Goal: Task Accomplishment & Management: Manage account settings

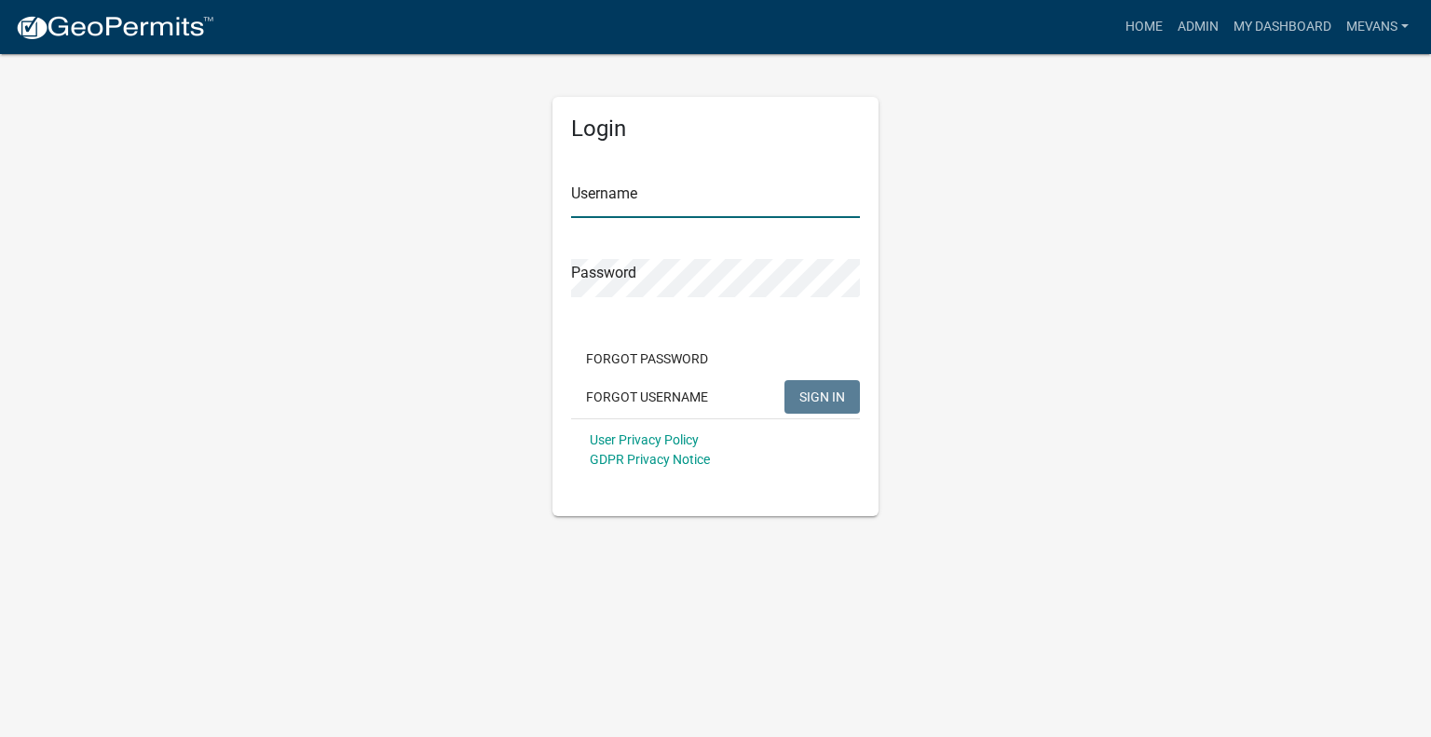
type input "Mevans"
click at [806, 390] on span "SIGN IN" at bounding box center [823, 396] width 46 height 15
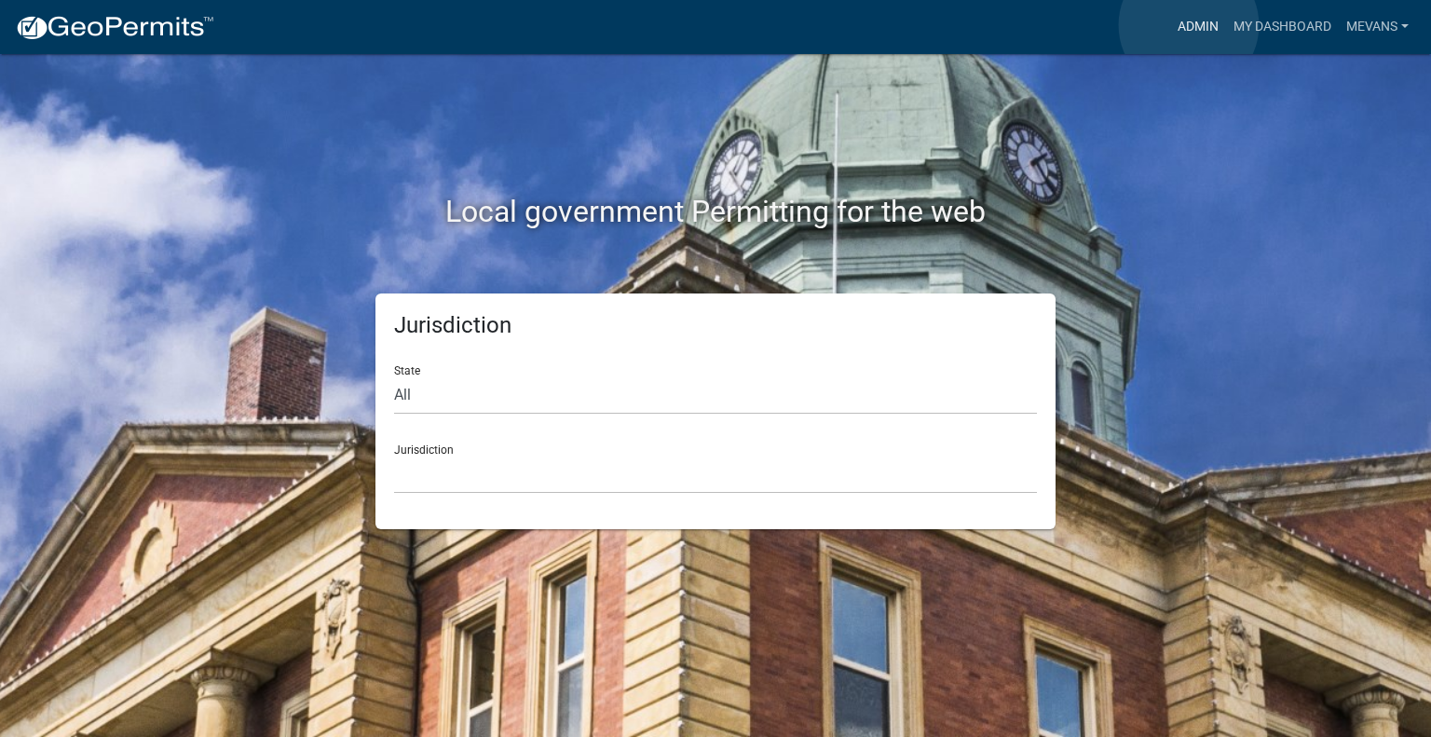
click at [1189, 25] on link "Admin" at bounding box center [1199, 26] width 56 height 35
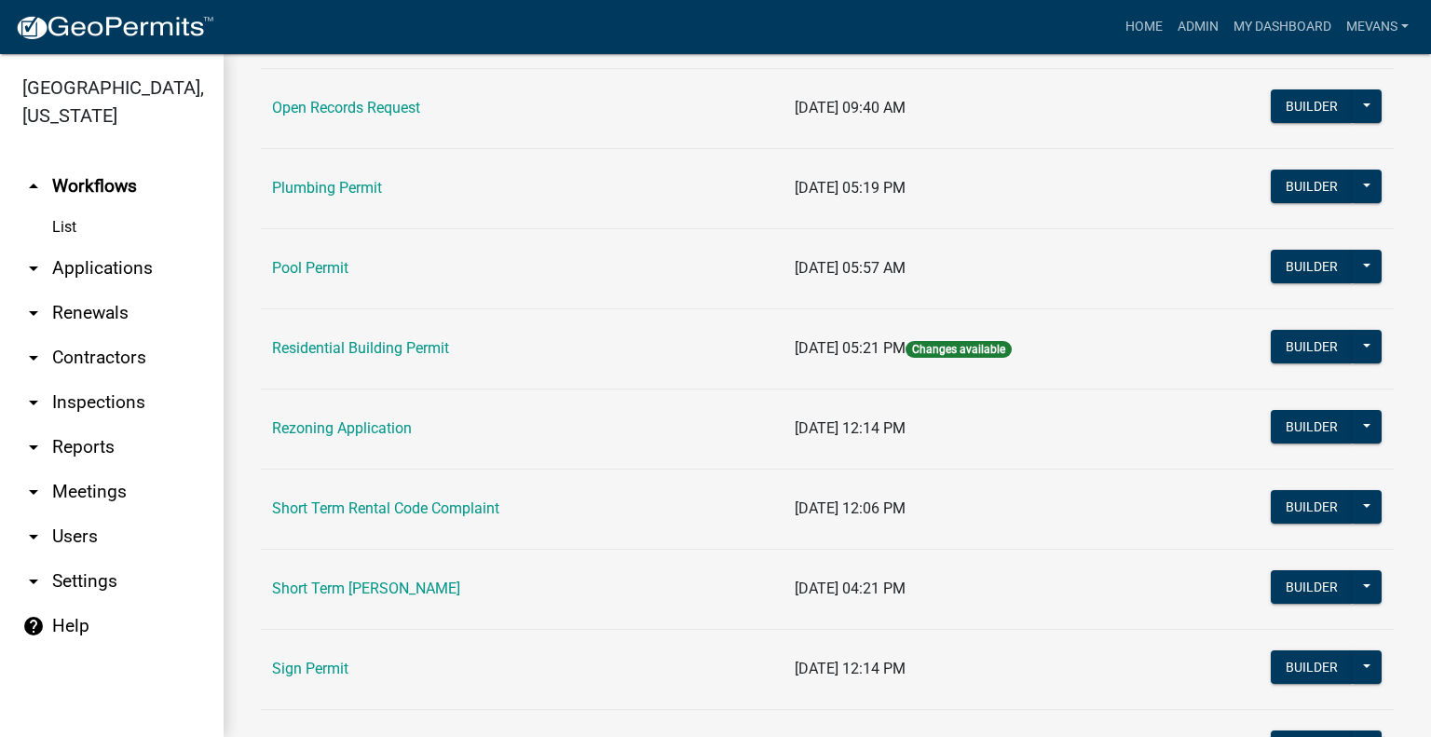
scroll to position [2050, 0]
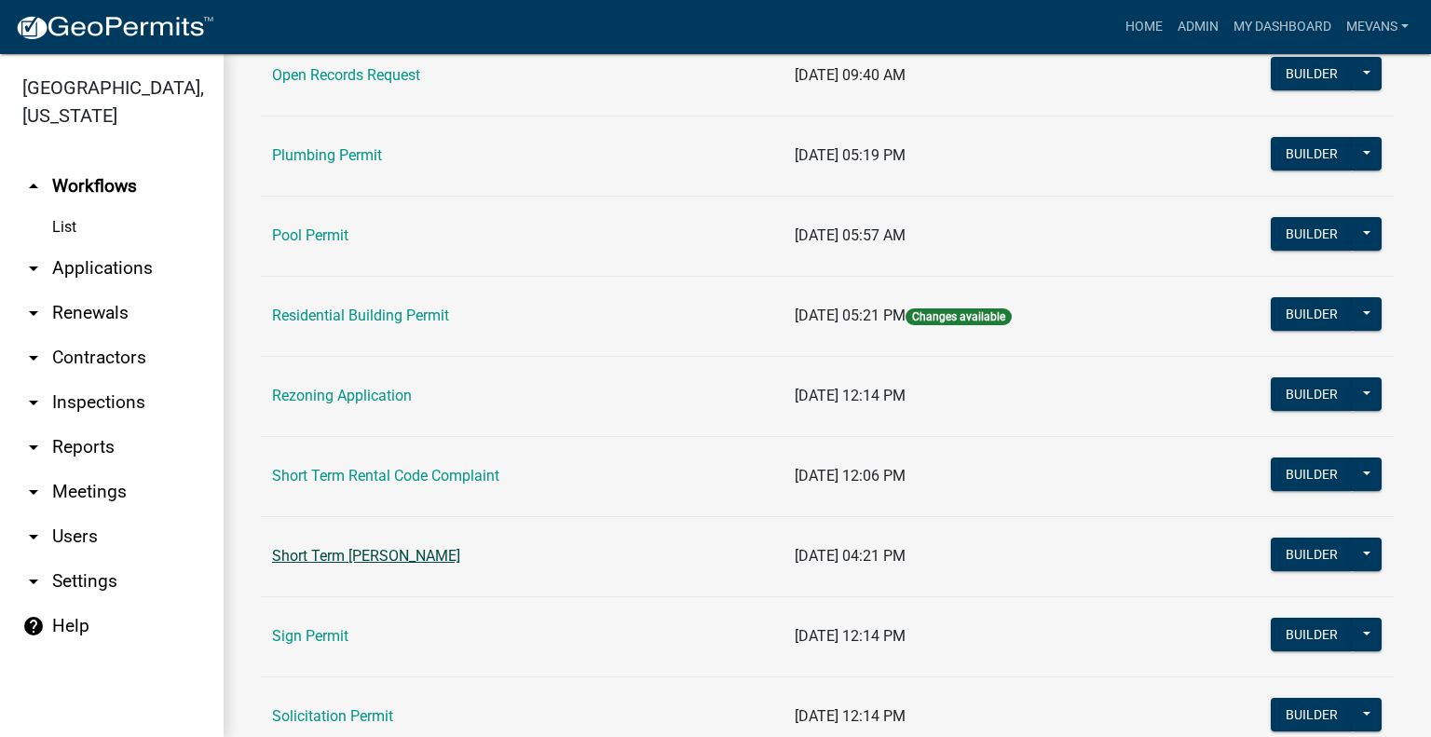
click at [363, 547] on link "Short Term [PERSON_NAME]" at bounding box center [366, 556] width 188 height 18
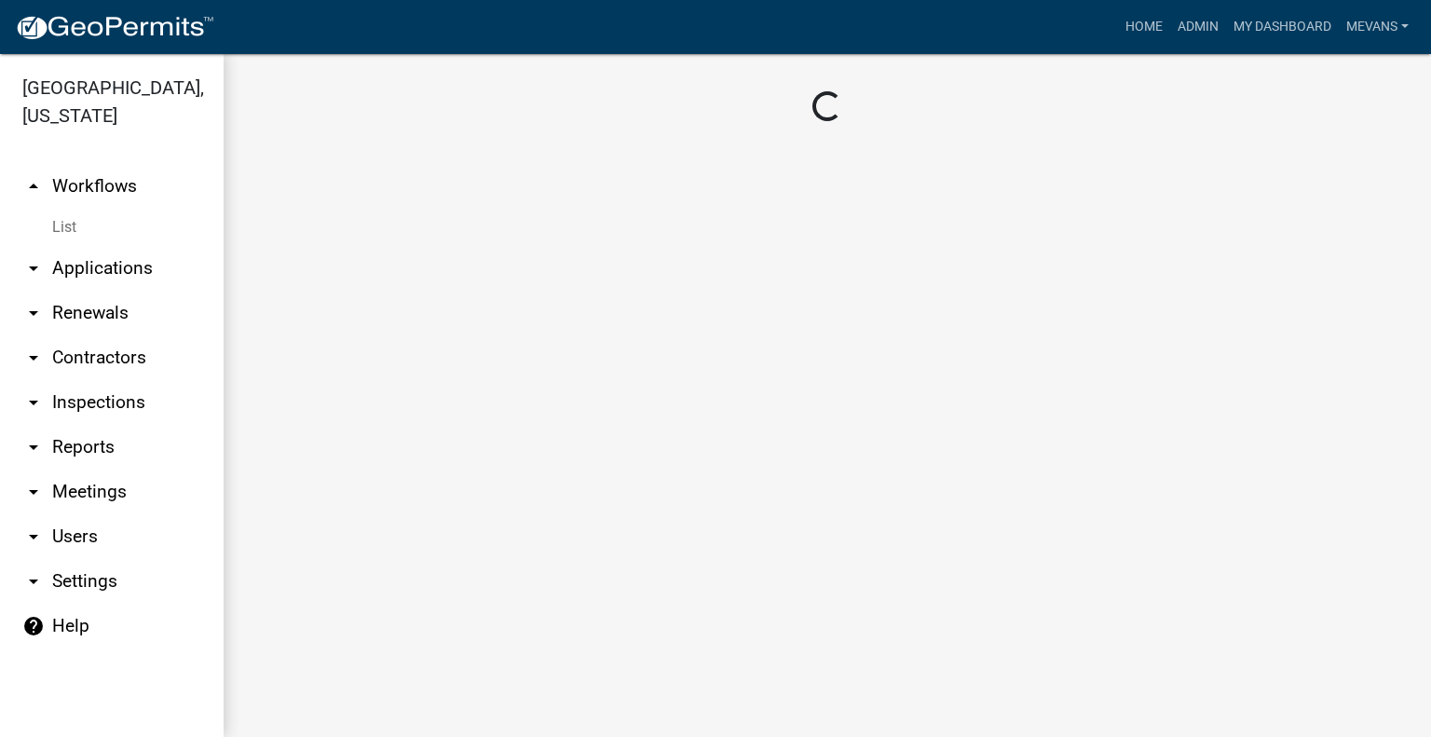
click at [363, 546] on main "Loading..." at bounding box center [828, 395] width 1208 height 683
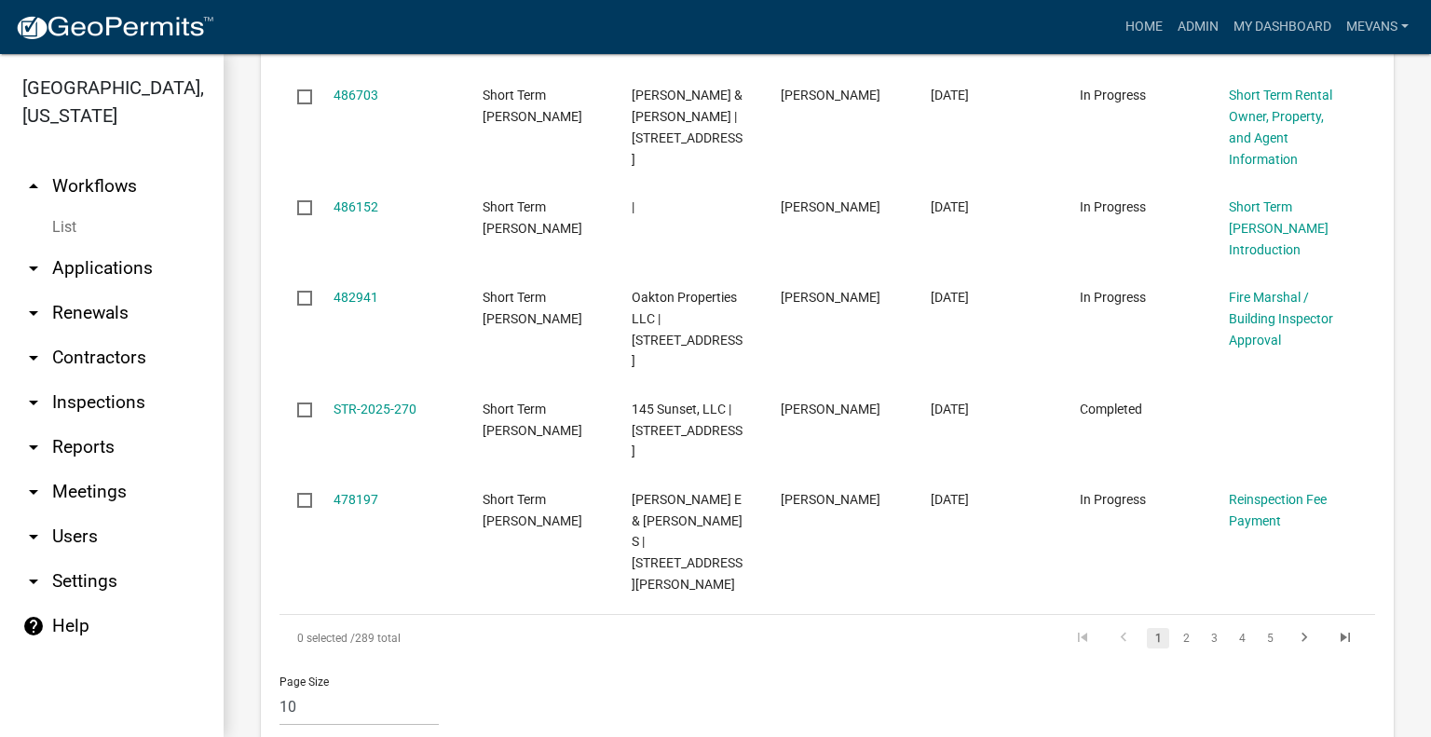
scroll to position [1824, 0]
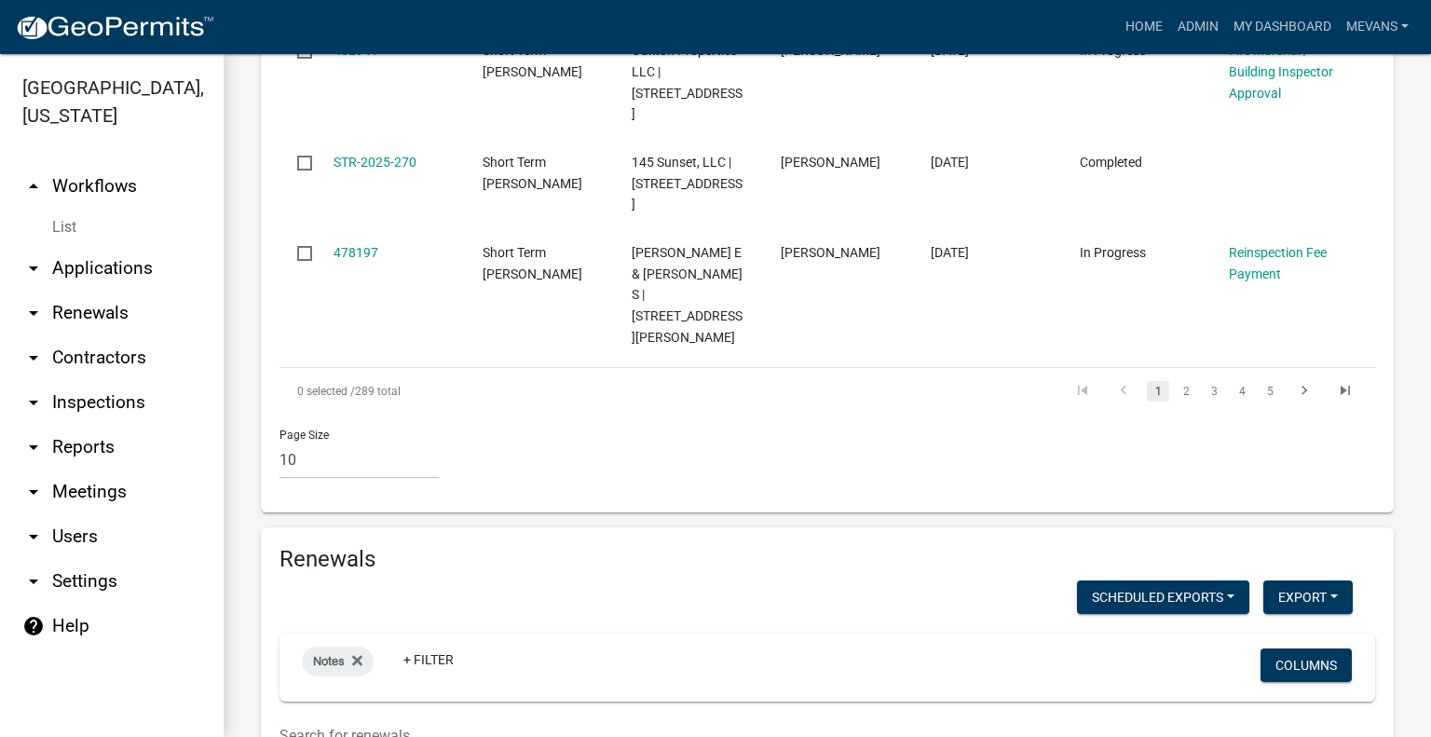
click at [377, 717] on input "text" at bounding box center [734, 736] width 909 height 38
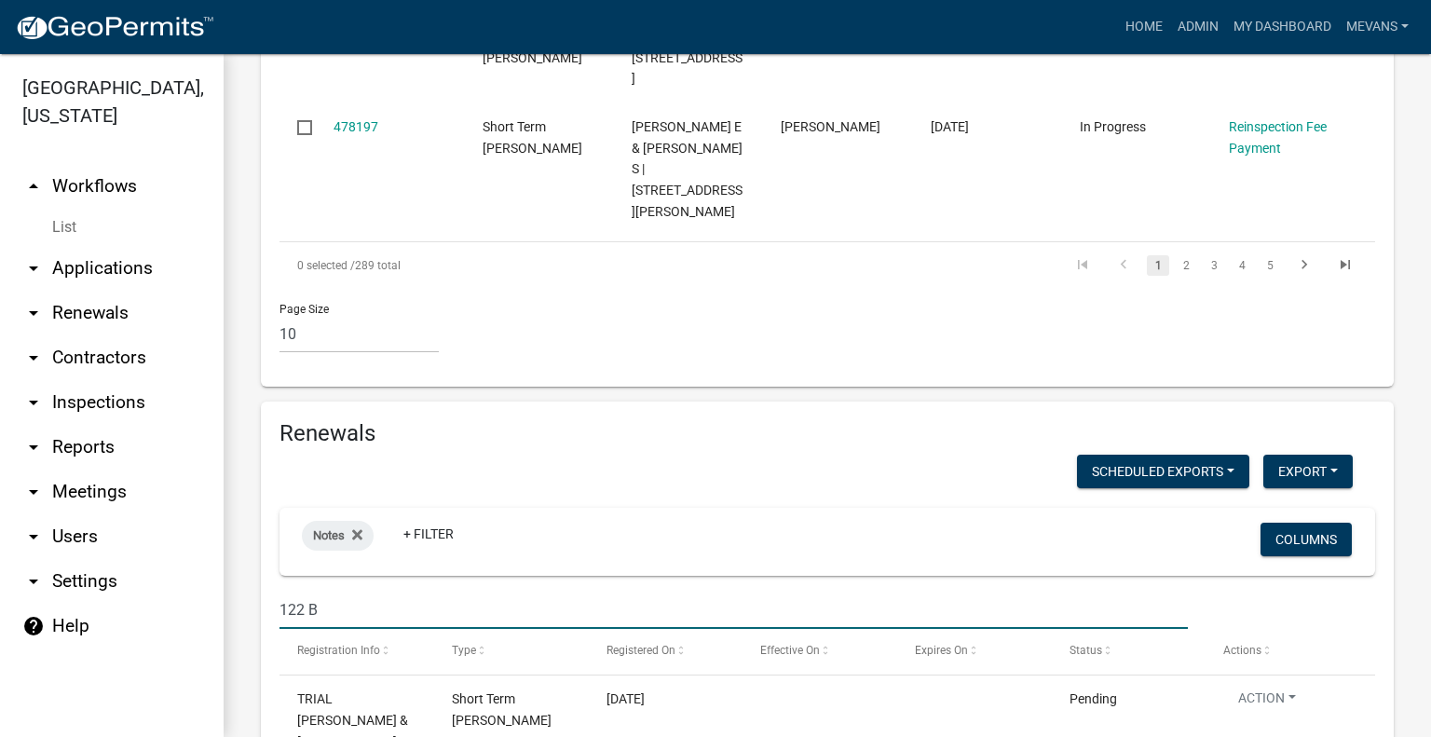
scroll to position [1777, 0]
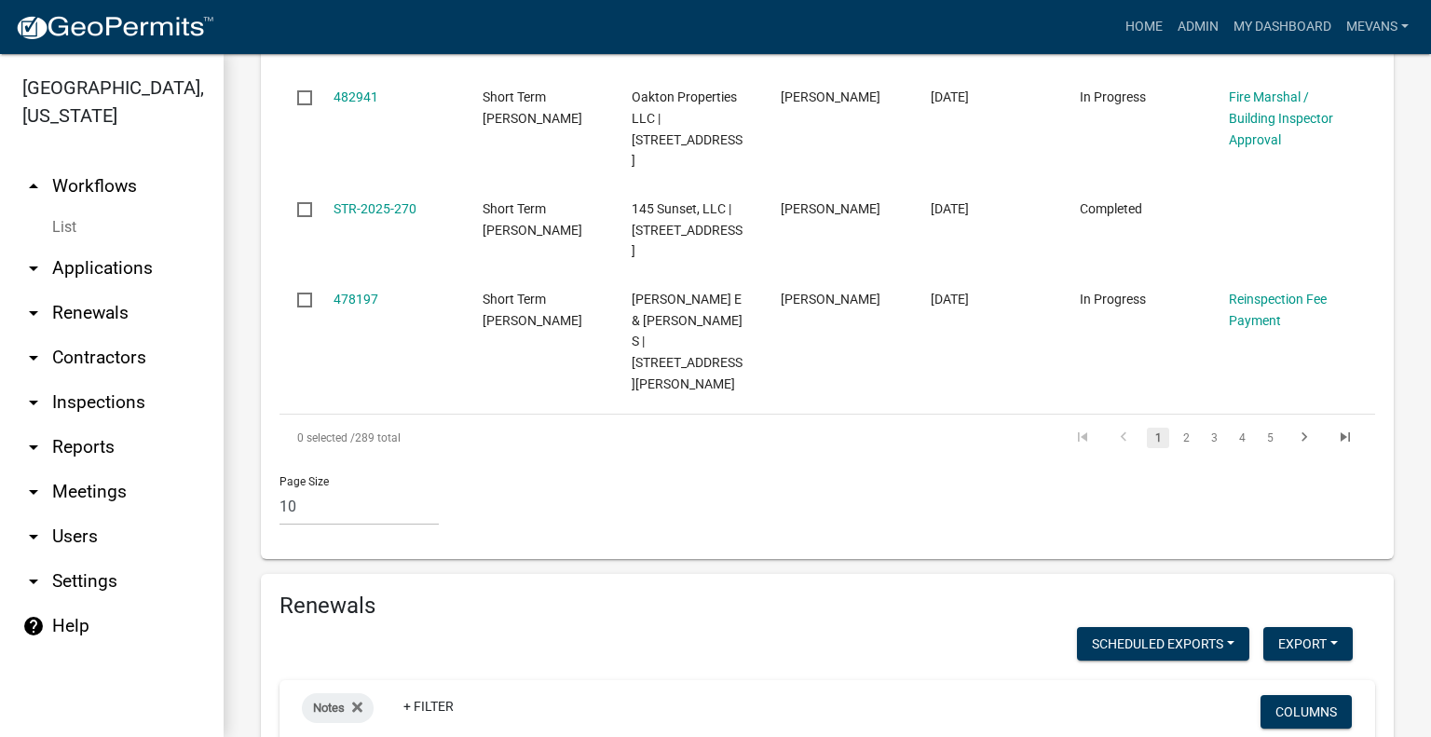
type input "1"
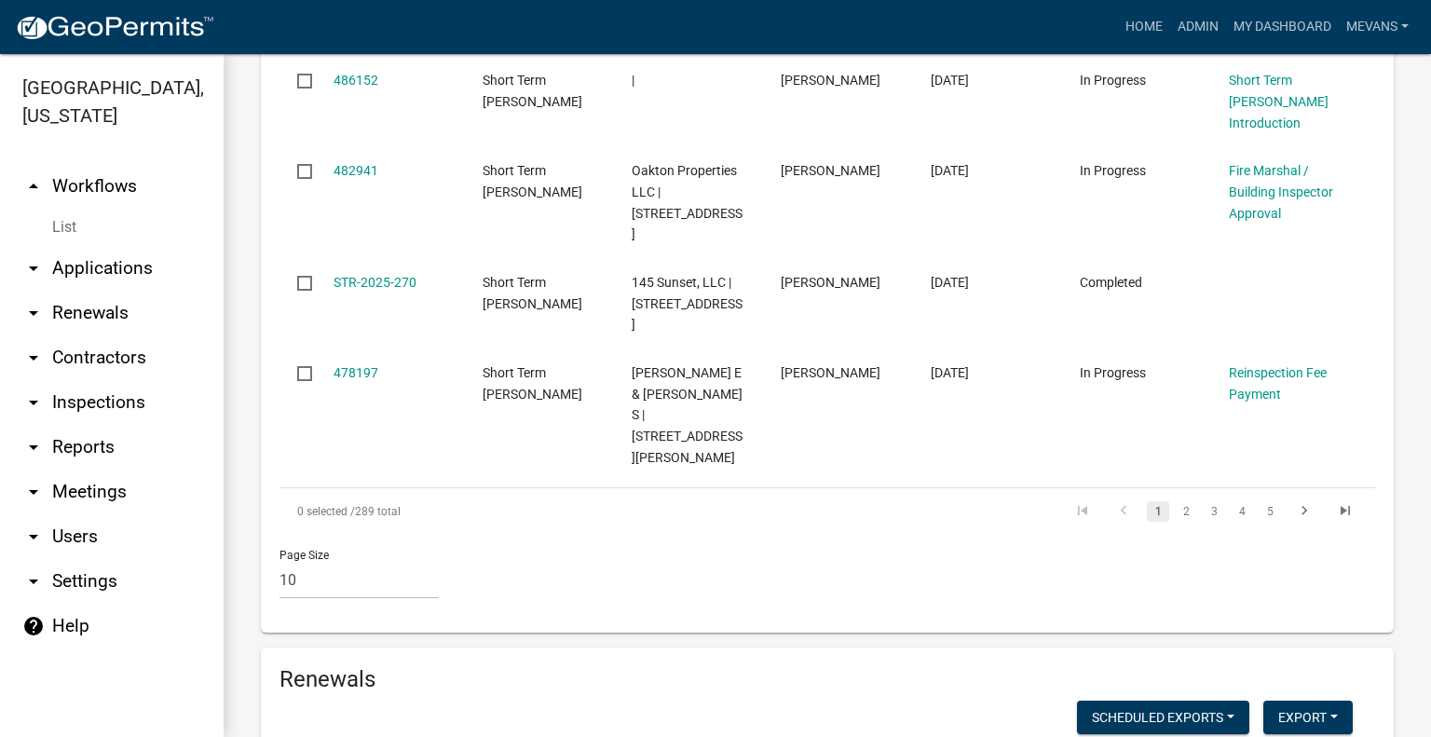
scroll to position [1591, 0]
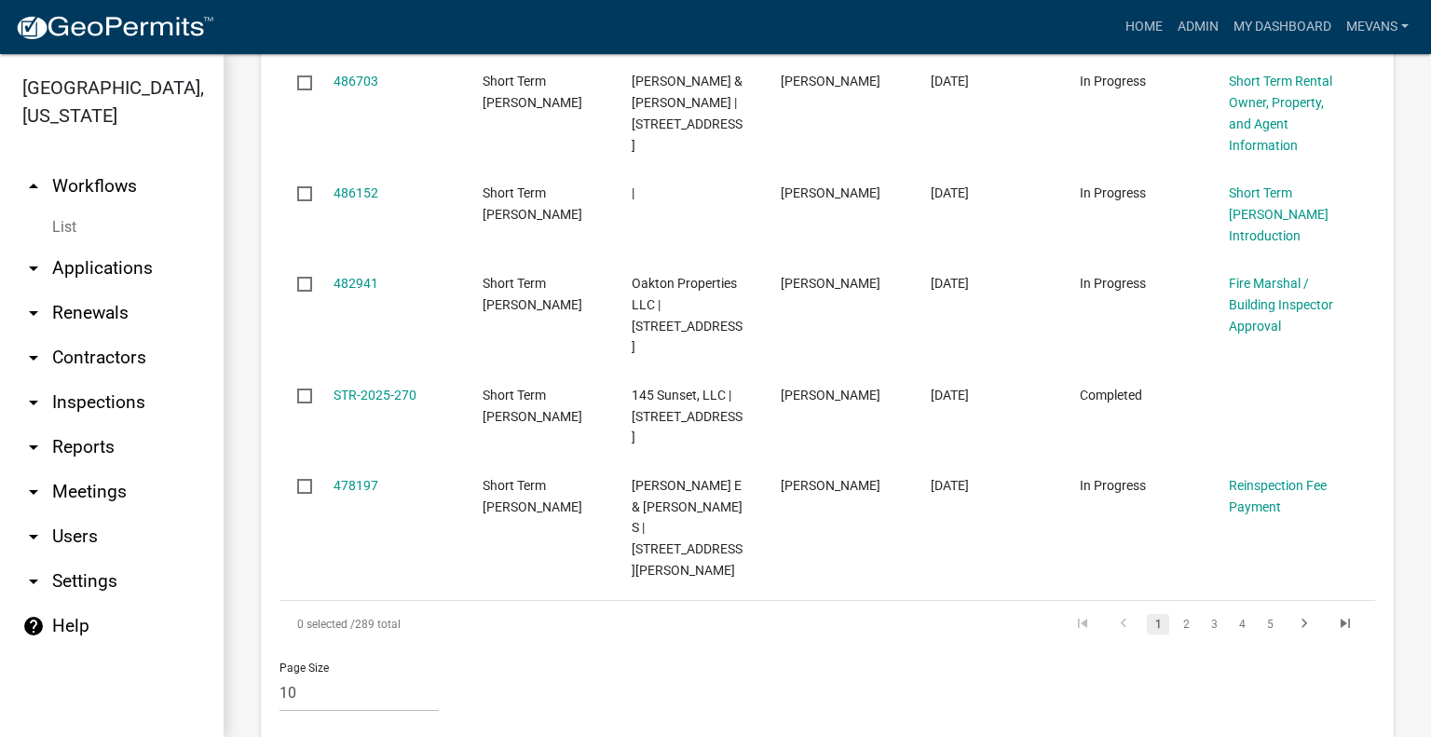
type input "tangle"
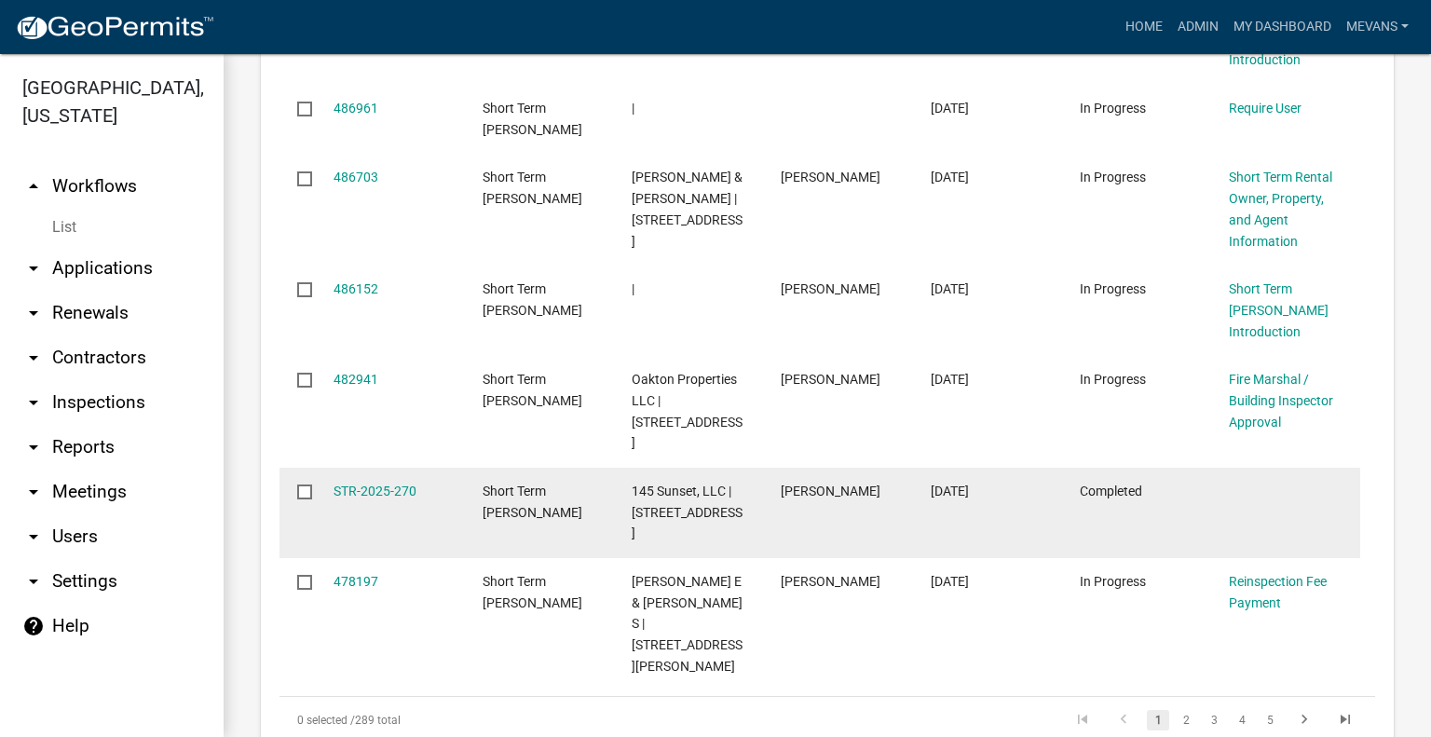
scroll to position [1498, 0]
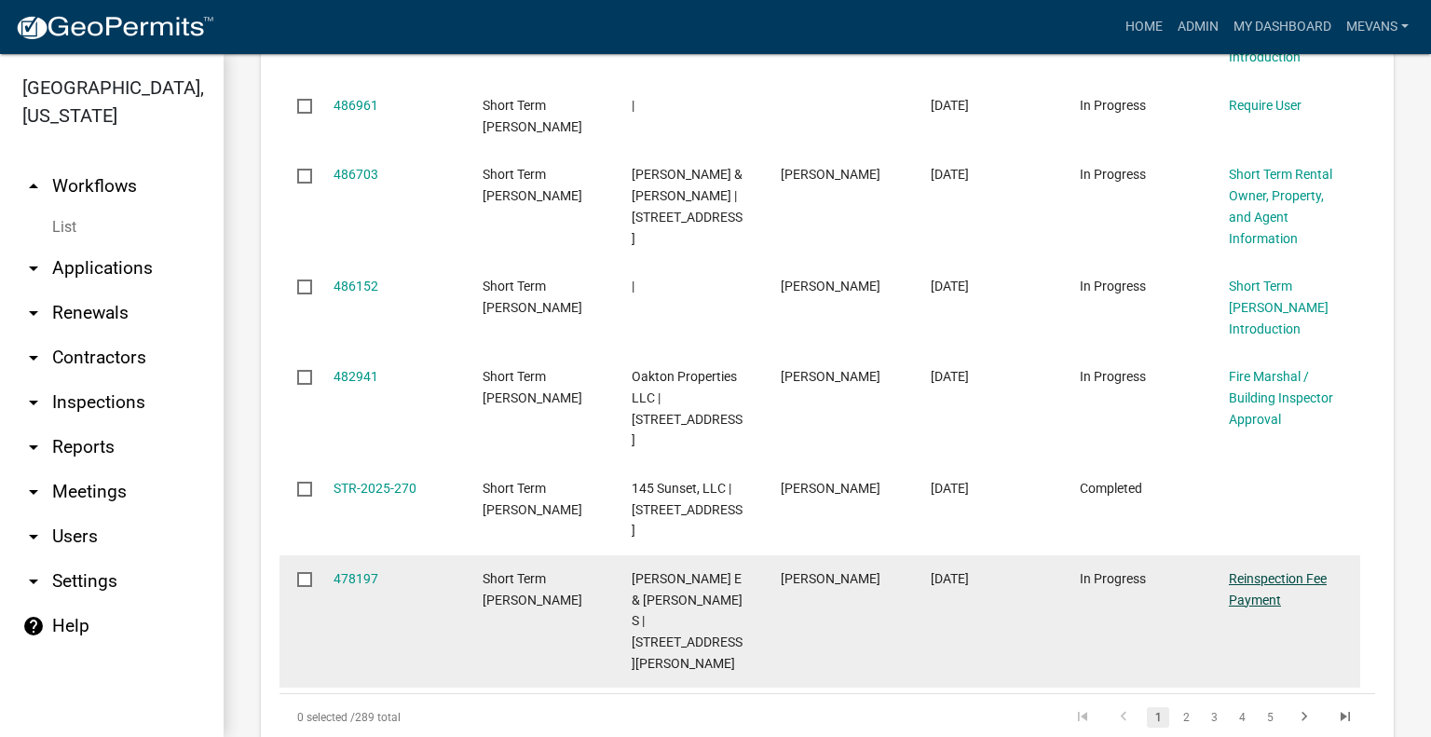
click at [1285, 571] on link "Reinspection Fee Payment" at bounding box center [1278, 589] width 98 height 36
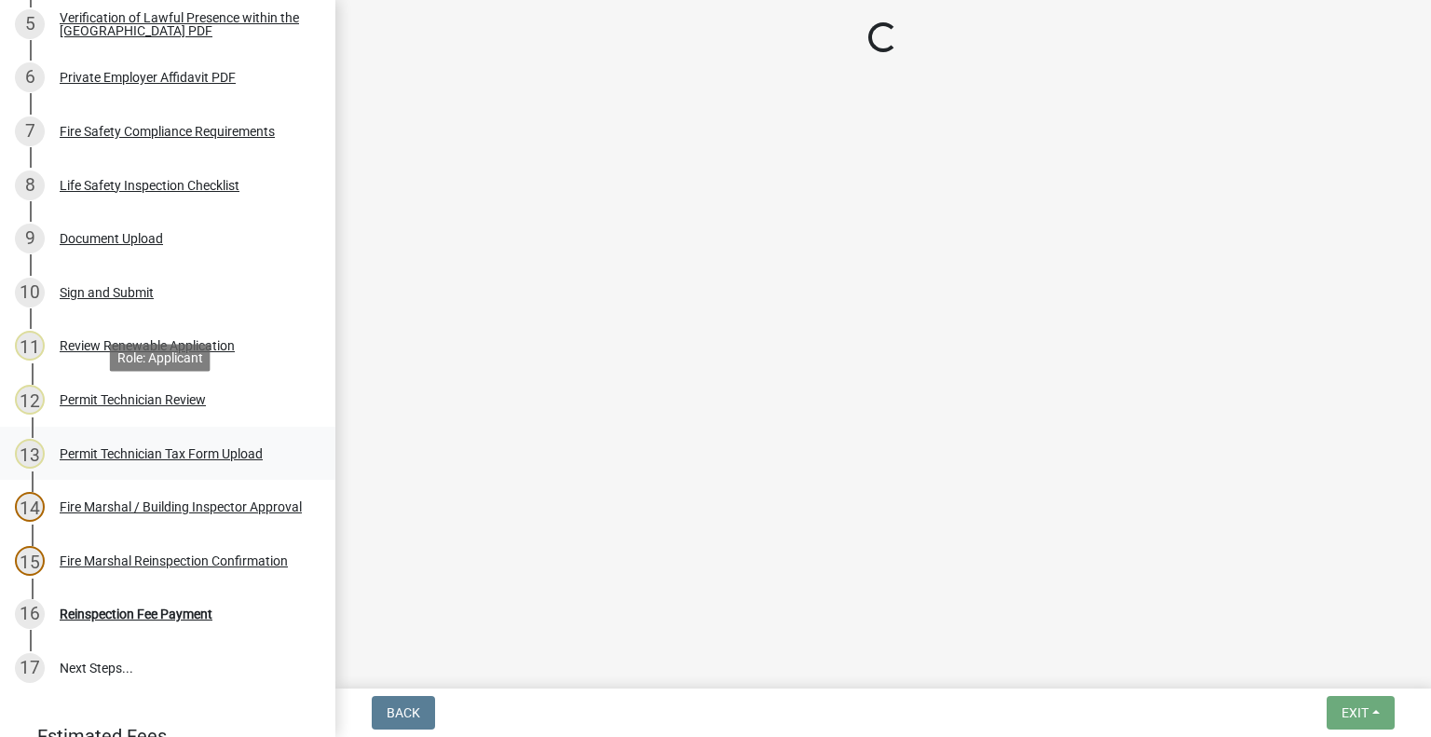
select select "3: 3"
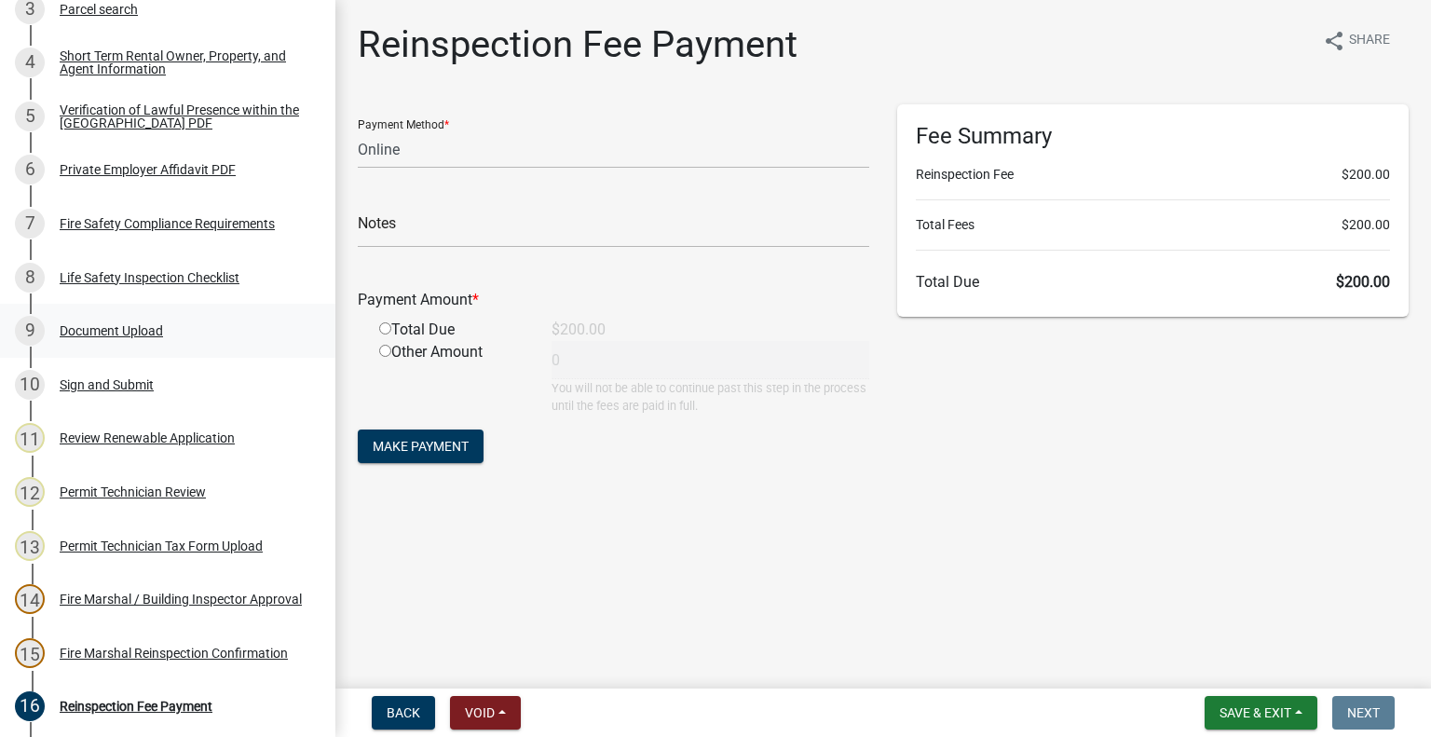
scroll to position [373, 0]
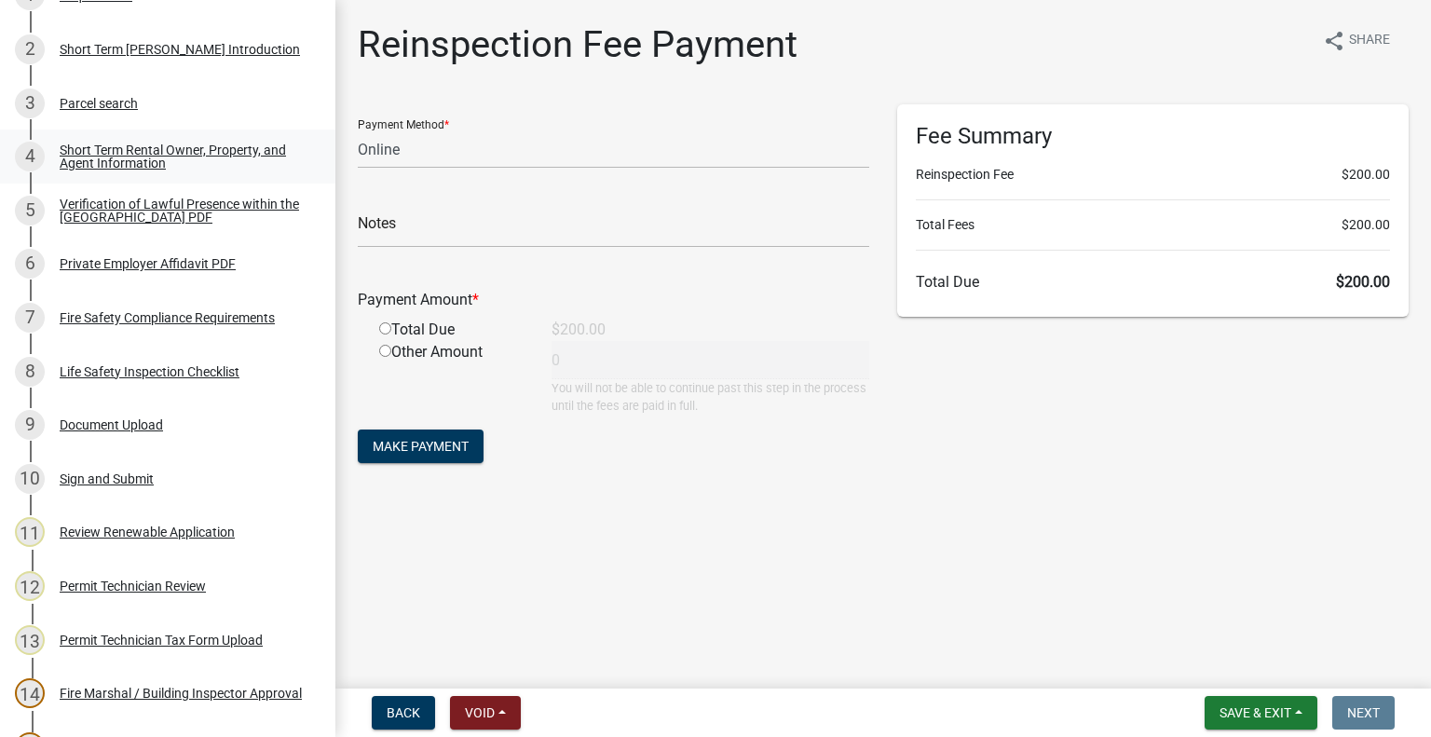
click at [128, 179] on link "4 Short Term Rental Owner, Property, and Agent Information" at bounding box center [168, 157] width 336 height 54
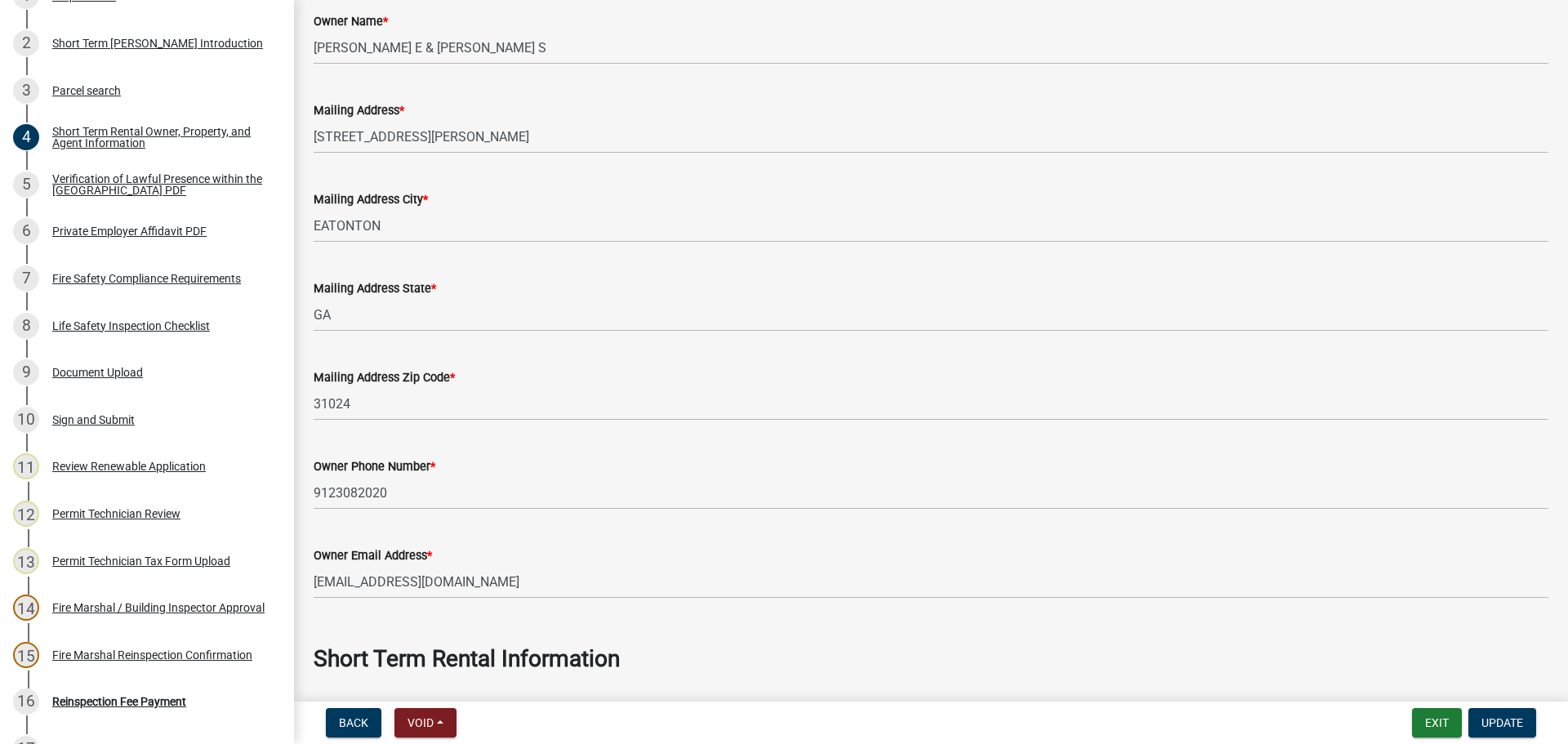
scroll to position [110, 0]
